Goal: Information Seeking & Learning: Learn about a topic

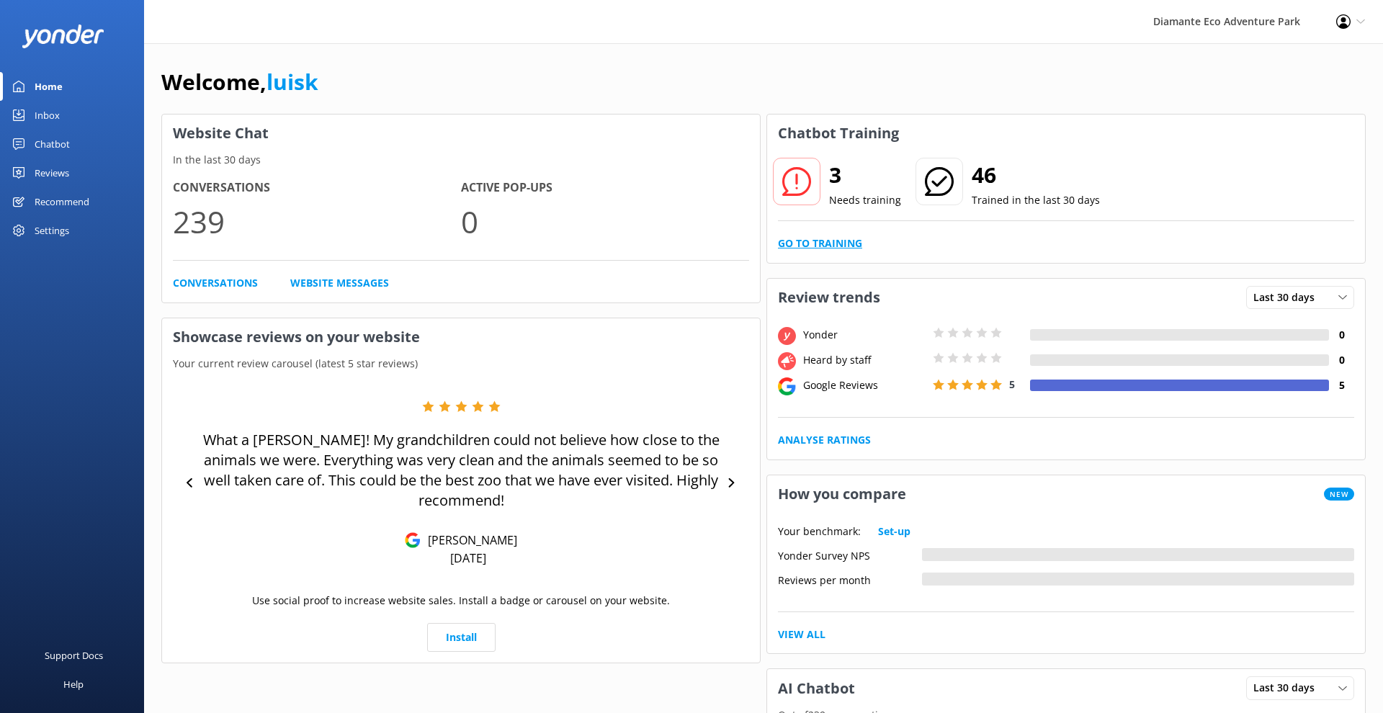
click at [828, 241] on link "Go to Training" at bounding box center [820, 244] width 84 height 16
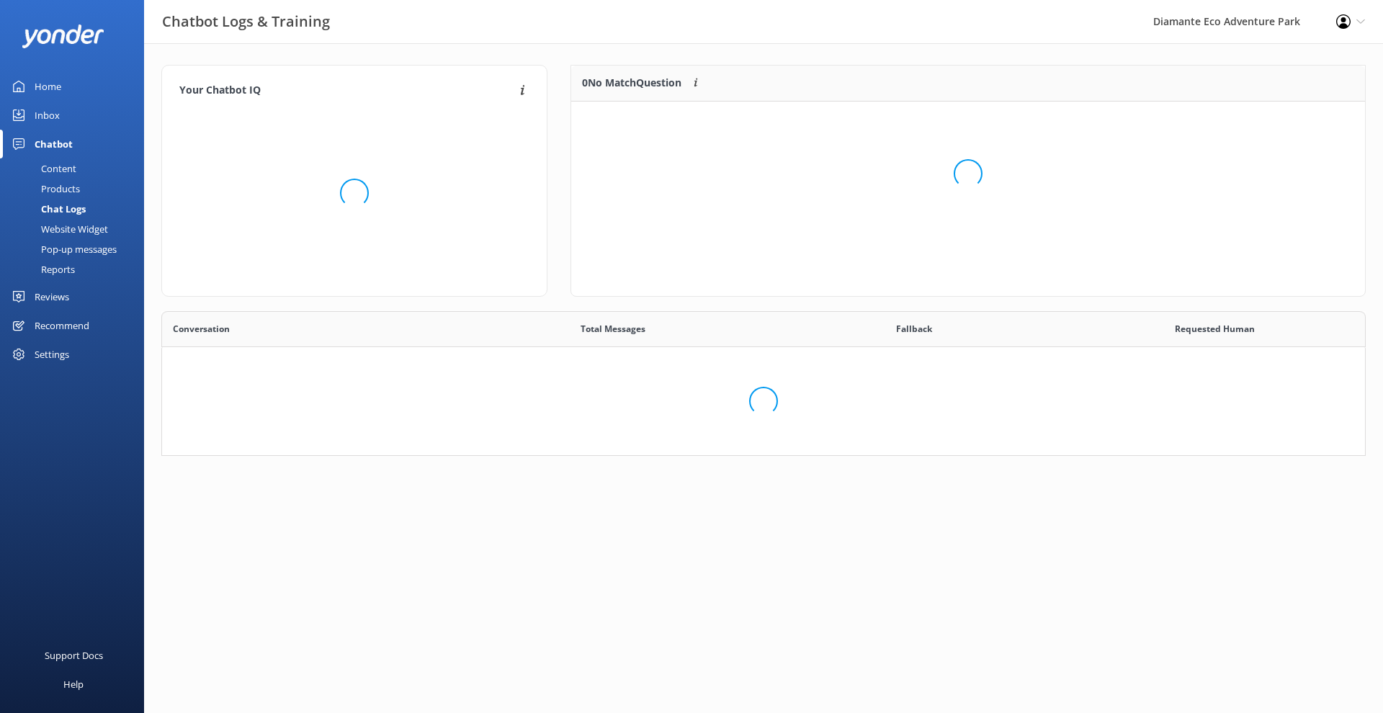
scroll to position [145, 794]
